Goal: Browse casually: Explore the website without a specific task or goal

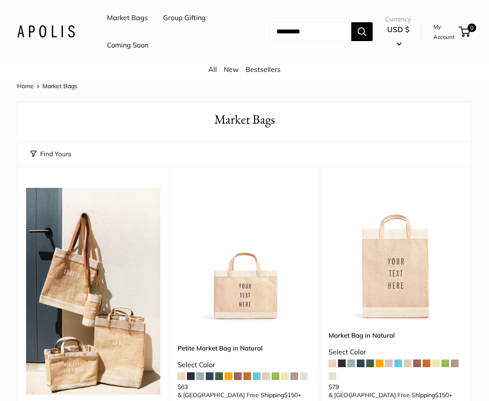
click at [135, 20] on link "Market Bags" at bounding box center [127, 18] width 41 height 13
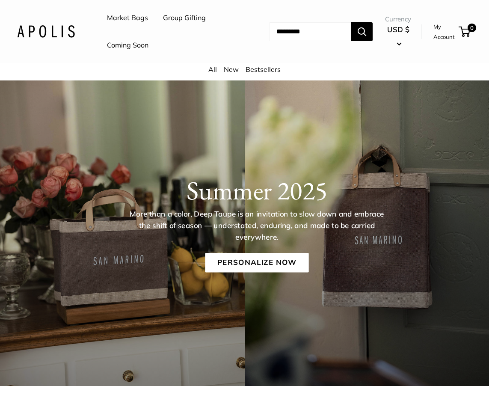
click at [117, 14] on link "Market Bags" at bounding box center [127, 18] width 41 height 13
click at [214, 71] on link "All" at bounding box center [212, 69] width 9 height 9
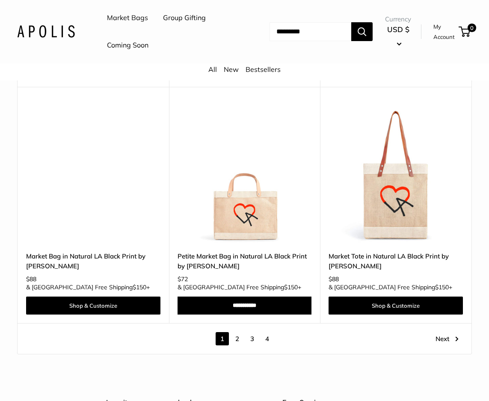
scroll to position [4194, 0]
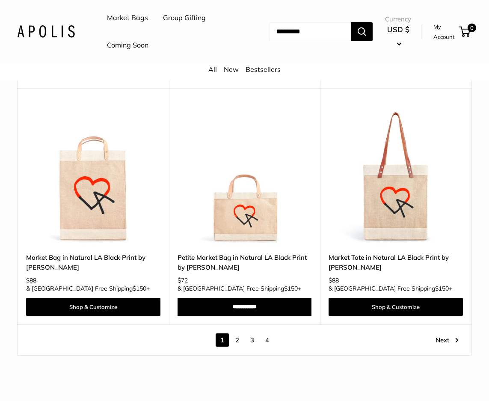
click at [233, 333] on link "2" at bounding box center [237, 339] width 13 height 13
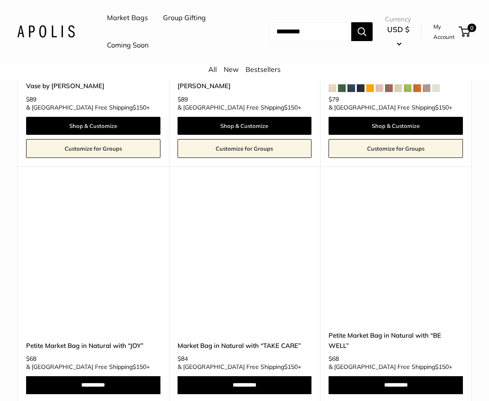
scroll to position [2920, 0]
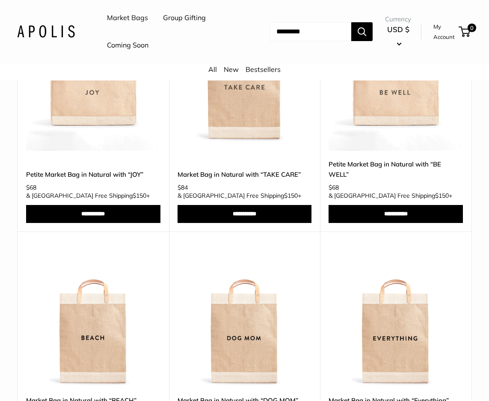
click at [43, 34] on img at bounding box center [46, 31] width 58 height 12
